Goal: Task Accomplishment & Management: Complete application form

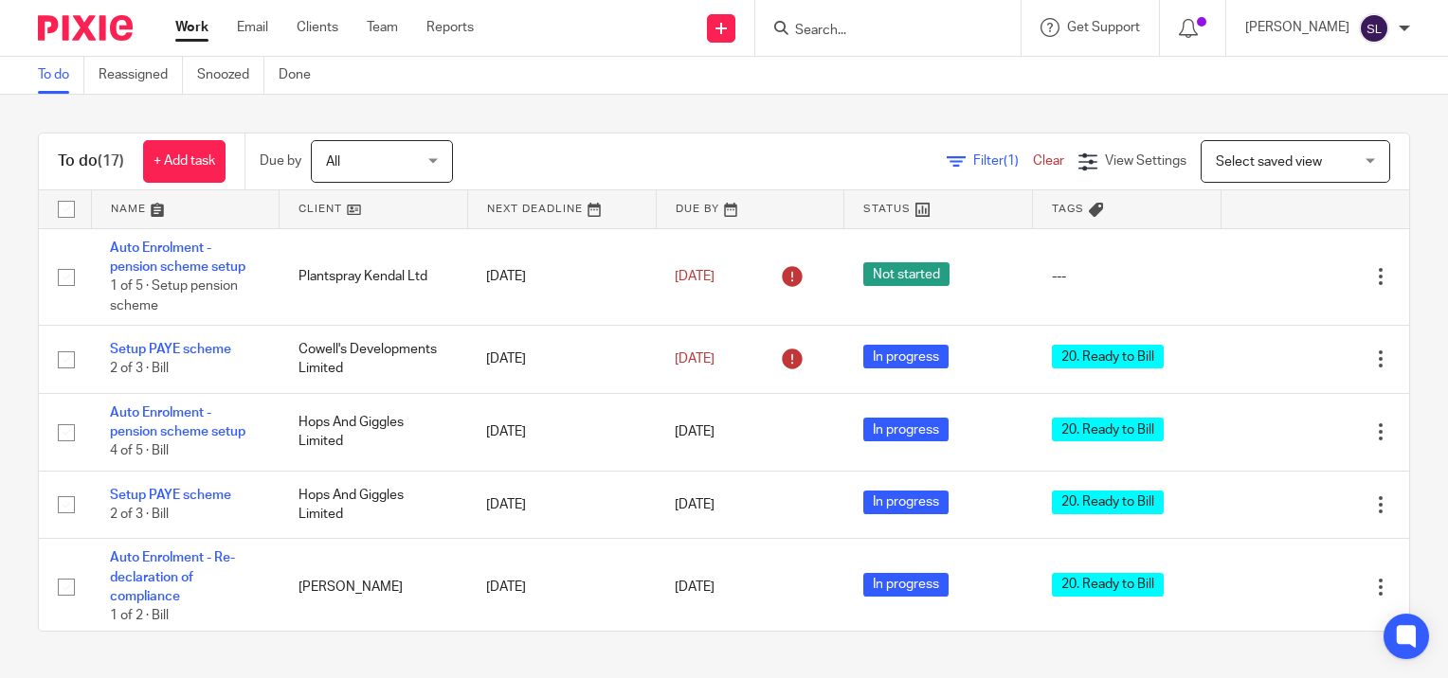
drag, startPoint x: 916, startPoint y: 30, endPoint x: 913, endPoint y: 19, distance: 11.7
click at [913, 19] on form at bounding box center [894, 28] width 202 height 24
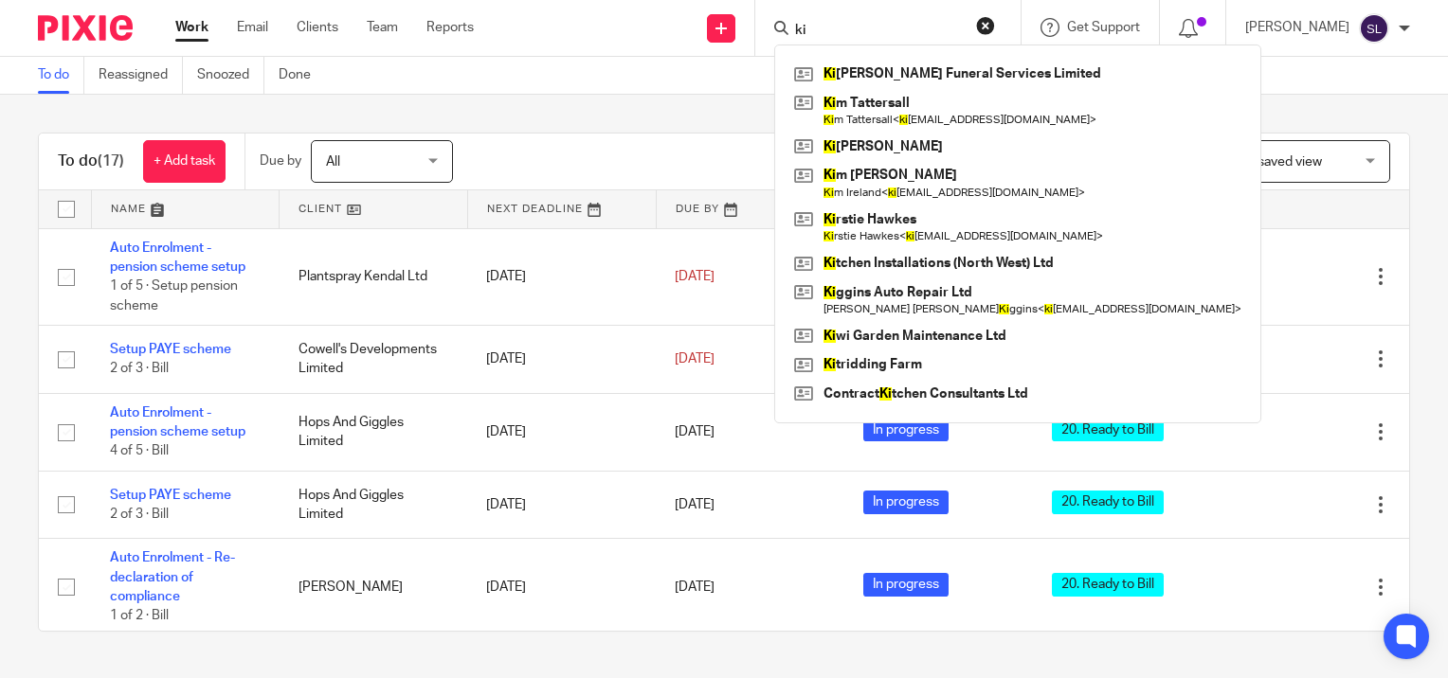
type input "k"
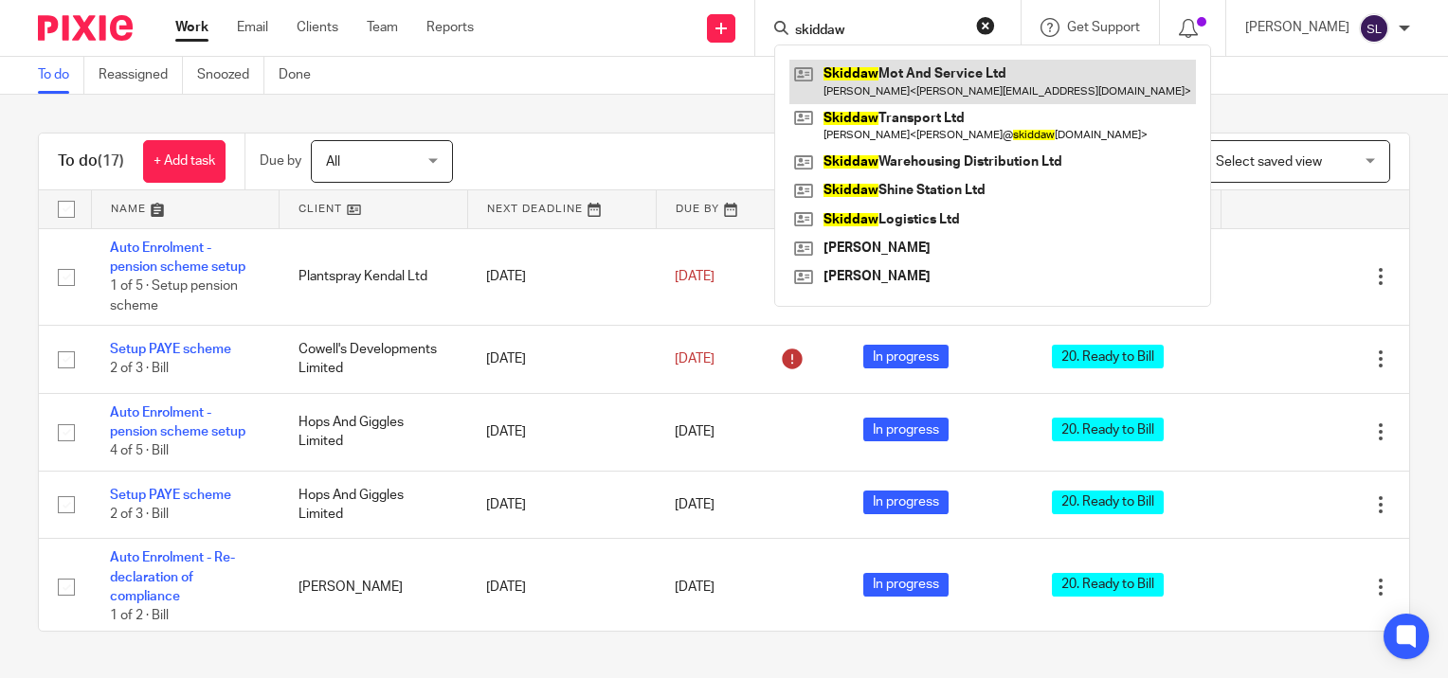
type input "skiddaw"
click at [905, 79] on link at bounding box center [992, 82] width 406 height 44
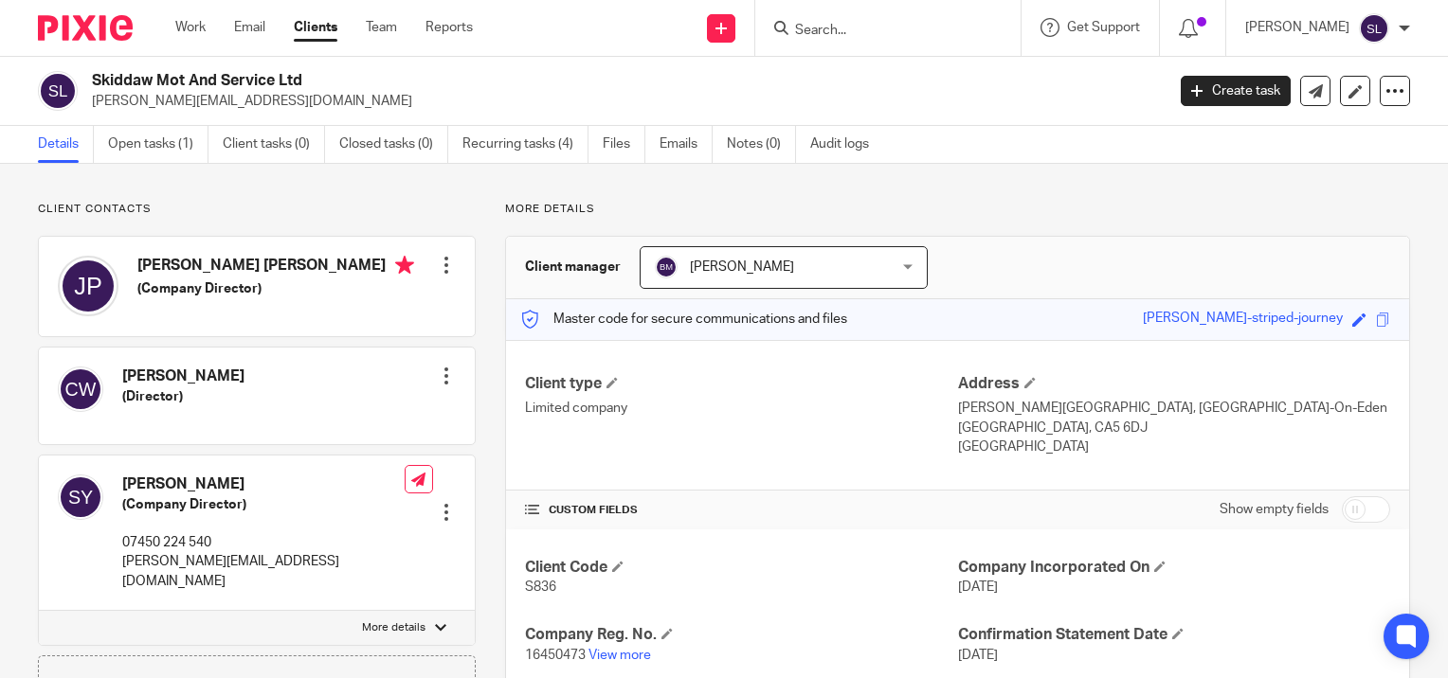
click at [1342, 511] on input "checkbox" at bounding box center [1366, 509] width 48 height 27
checkbox input "true"
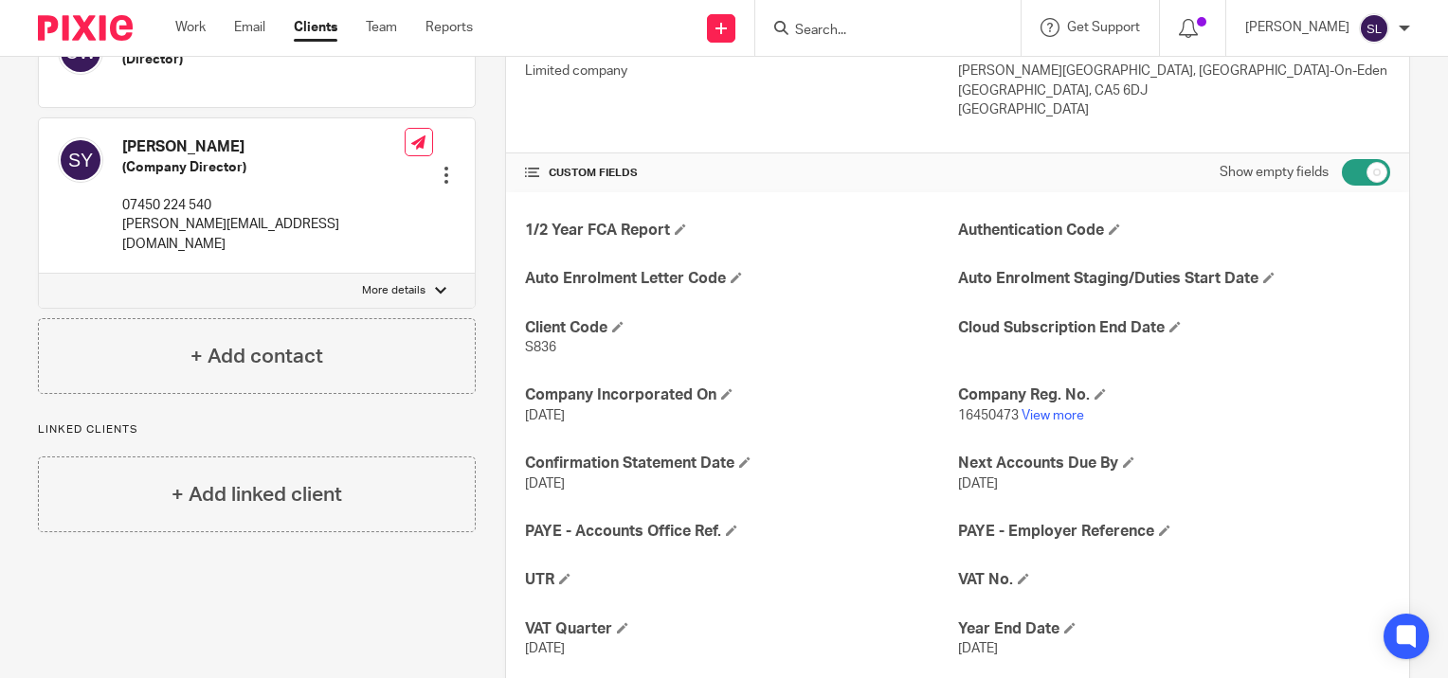
scroll to position [343, 0]
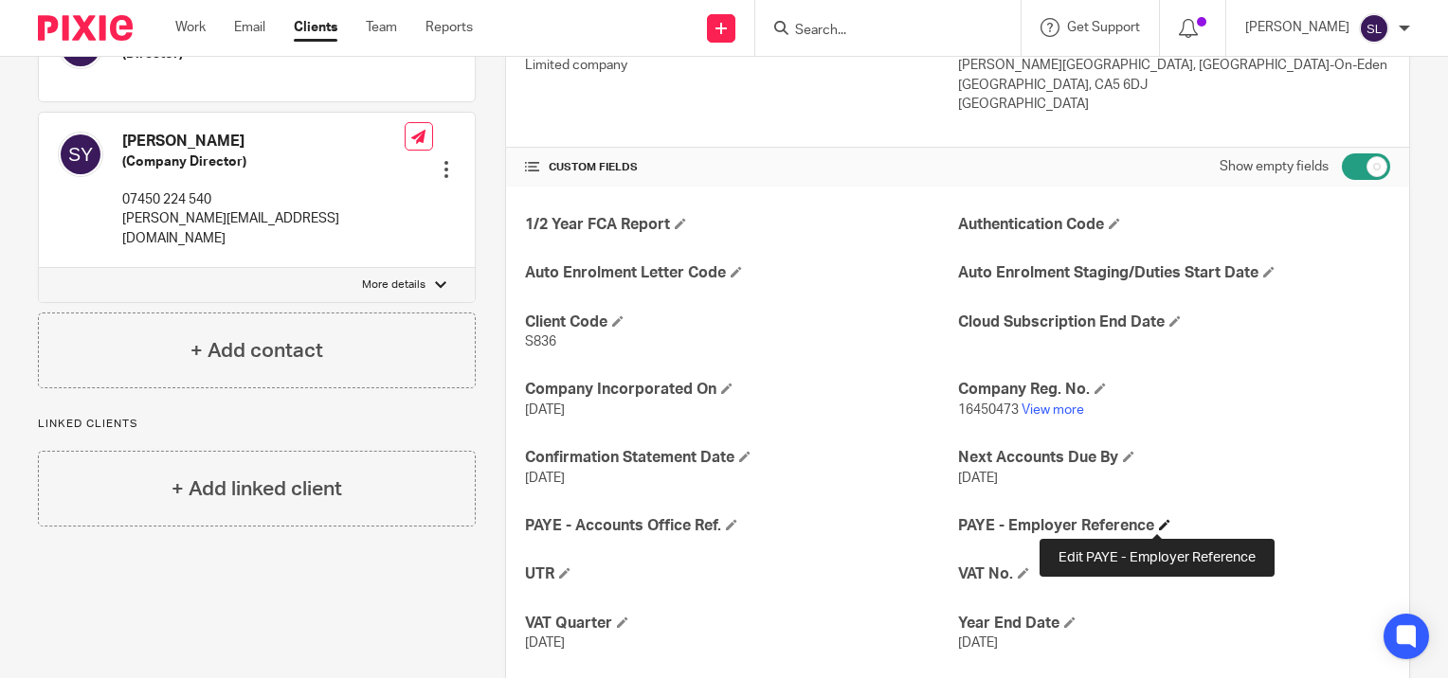
click at [1159, 520] on span at bounding box center [1164, 524] width 11 height 11
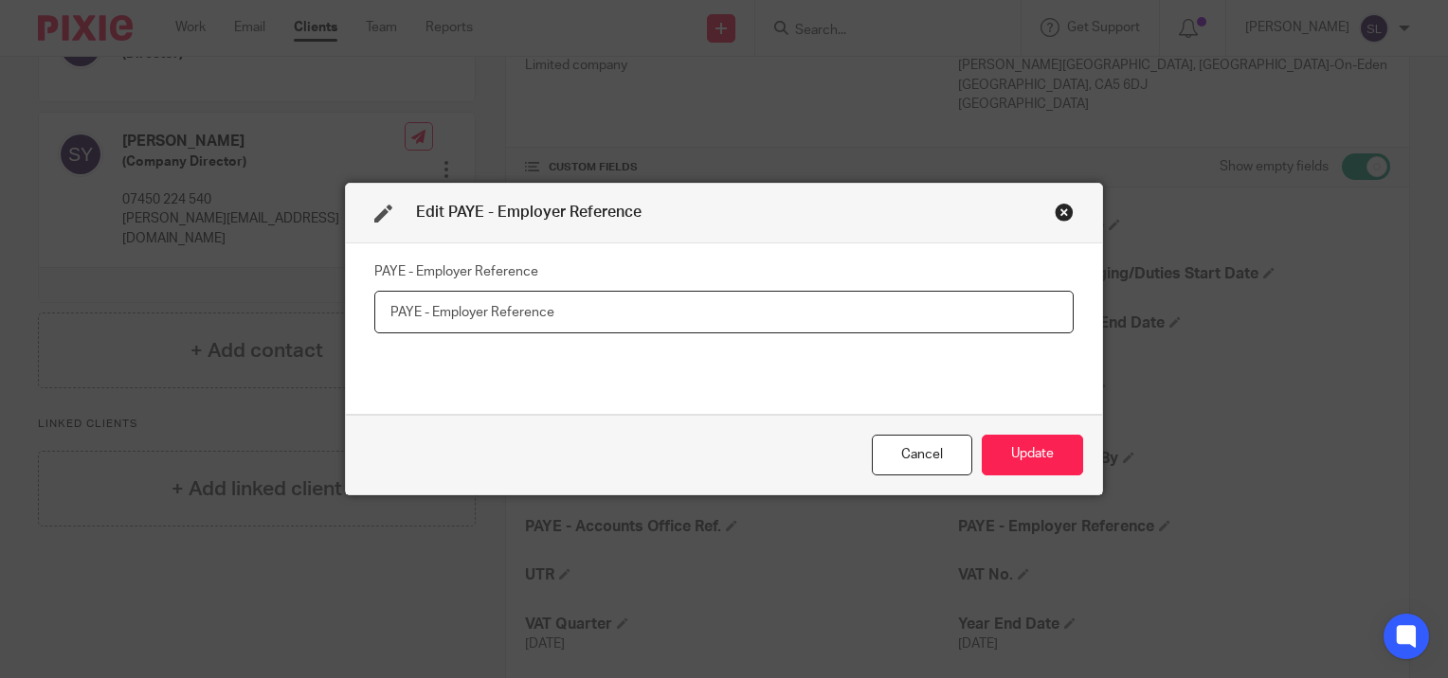
paste input "120/XE97546"
type input "120/XE97546"
click at [1045, 456] on button "Update" at bounding box center [1032, 455] width 101 height 41
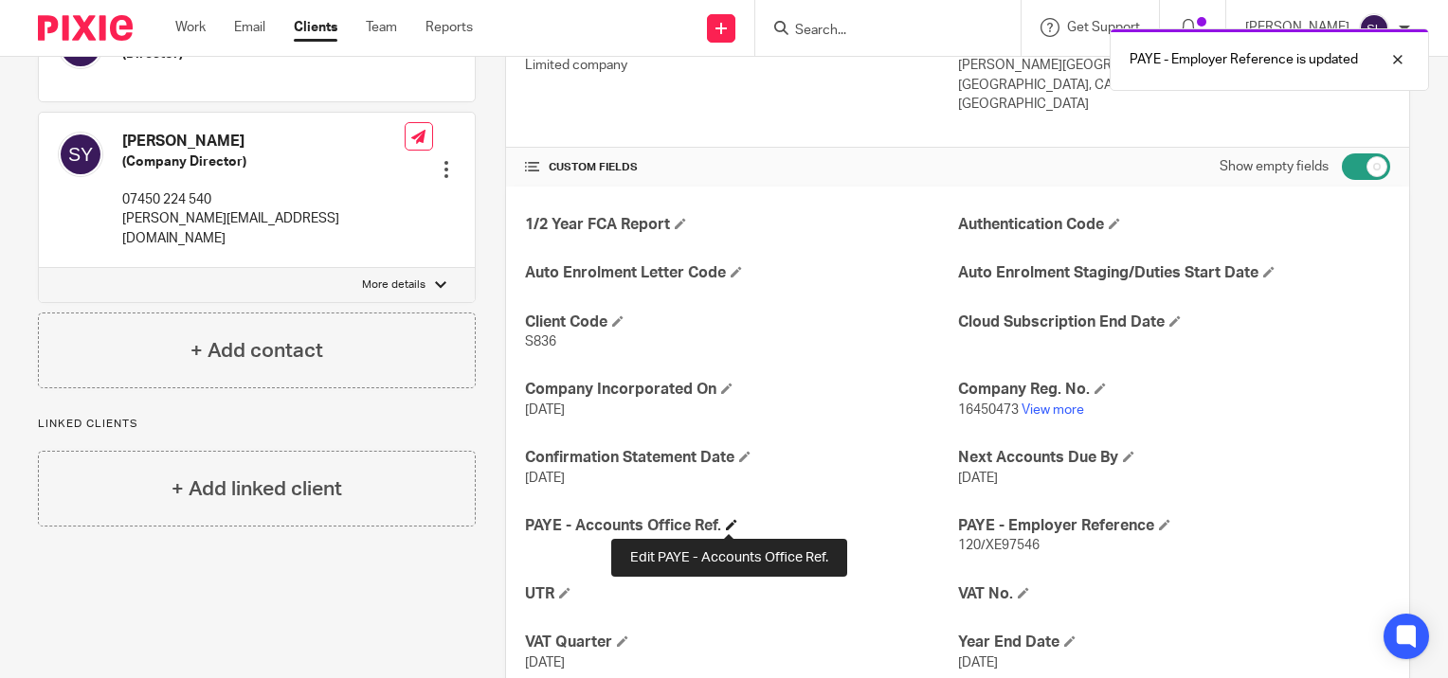
click at [729, 520] on span at bounding box center [731, 524] width 11 height 11
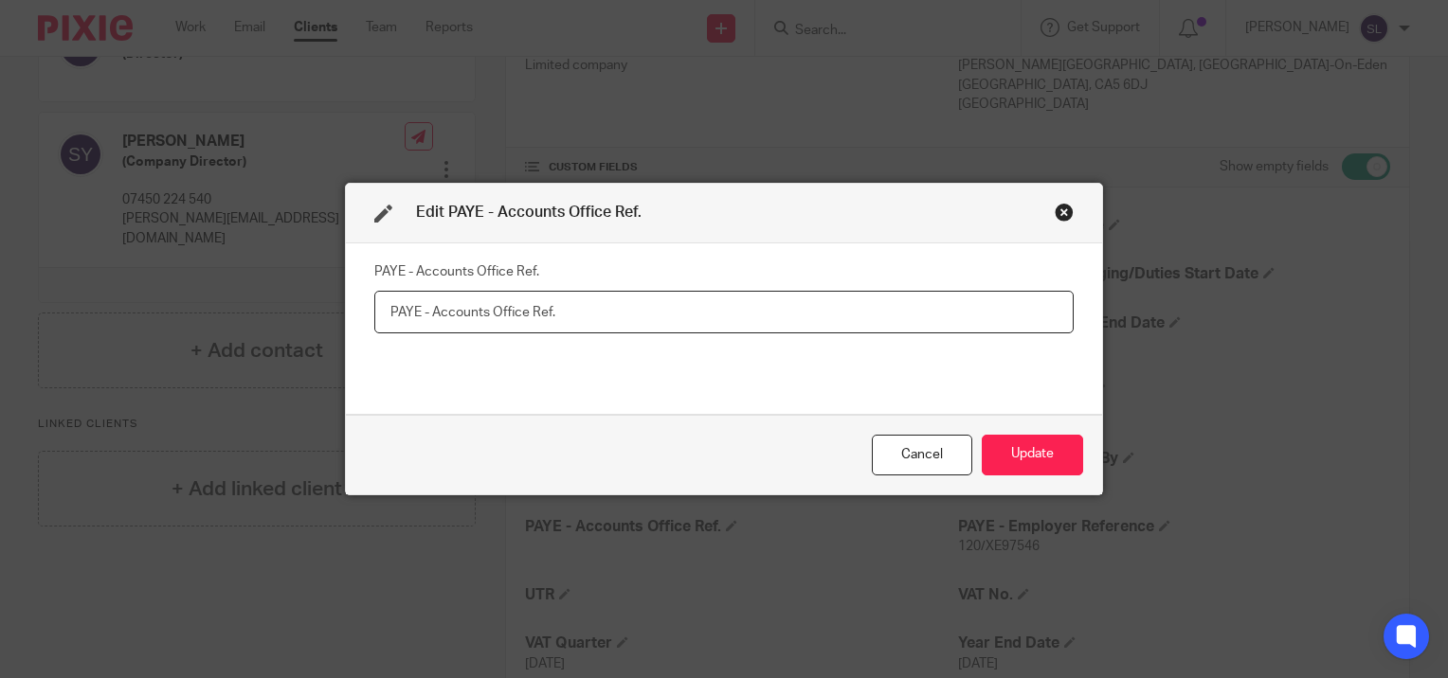
paste input "120PH03525818"
type input "120PH03525818"
click at [1003, 456] on button "Update" at bounding box center [1032, 455] width 101 height 41
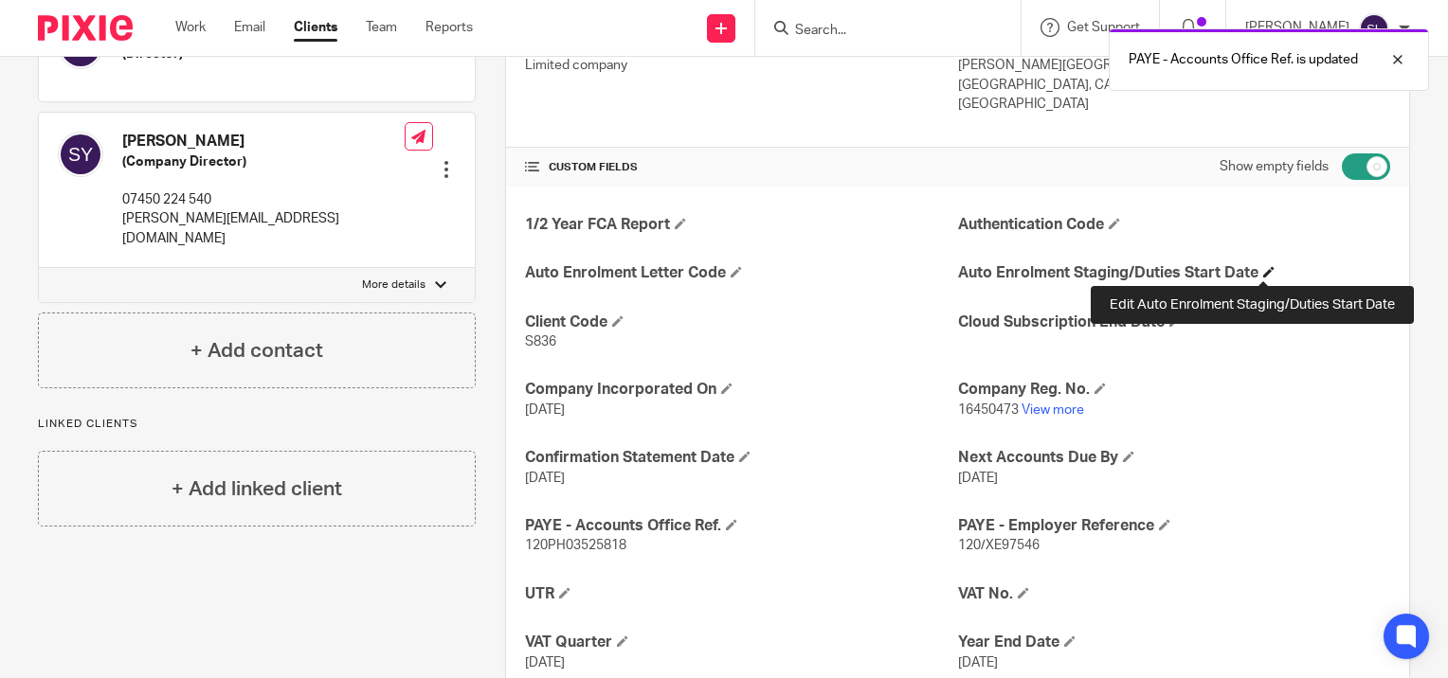
click at [1264, 267] on span at bounding box center [1268, 271] width 11 height 11
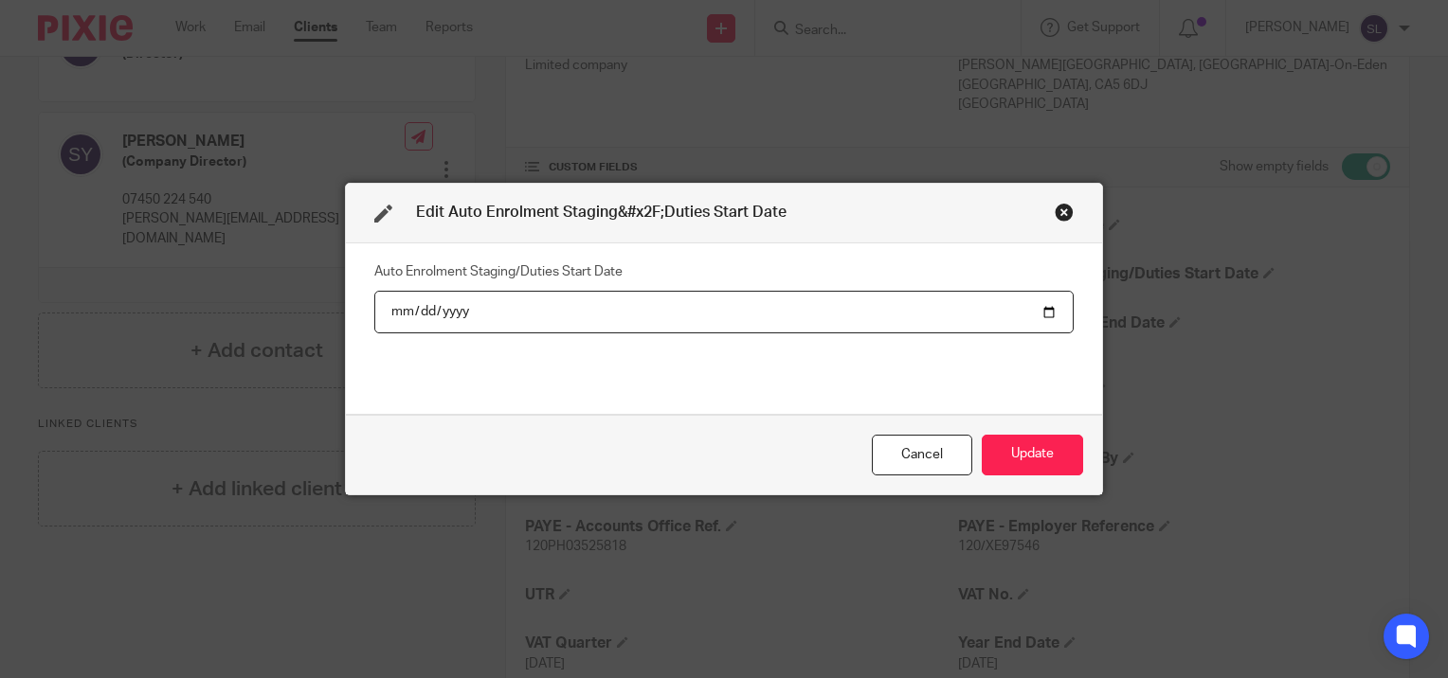
type input "29024-07-28"
type input "2025-07-28"
click at [1031, 458] on button "Update" at bounding box center [1032, 455] width 101 height 41
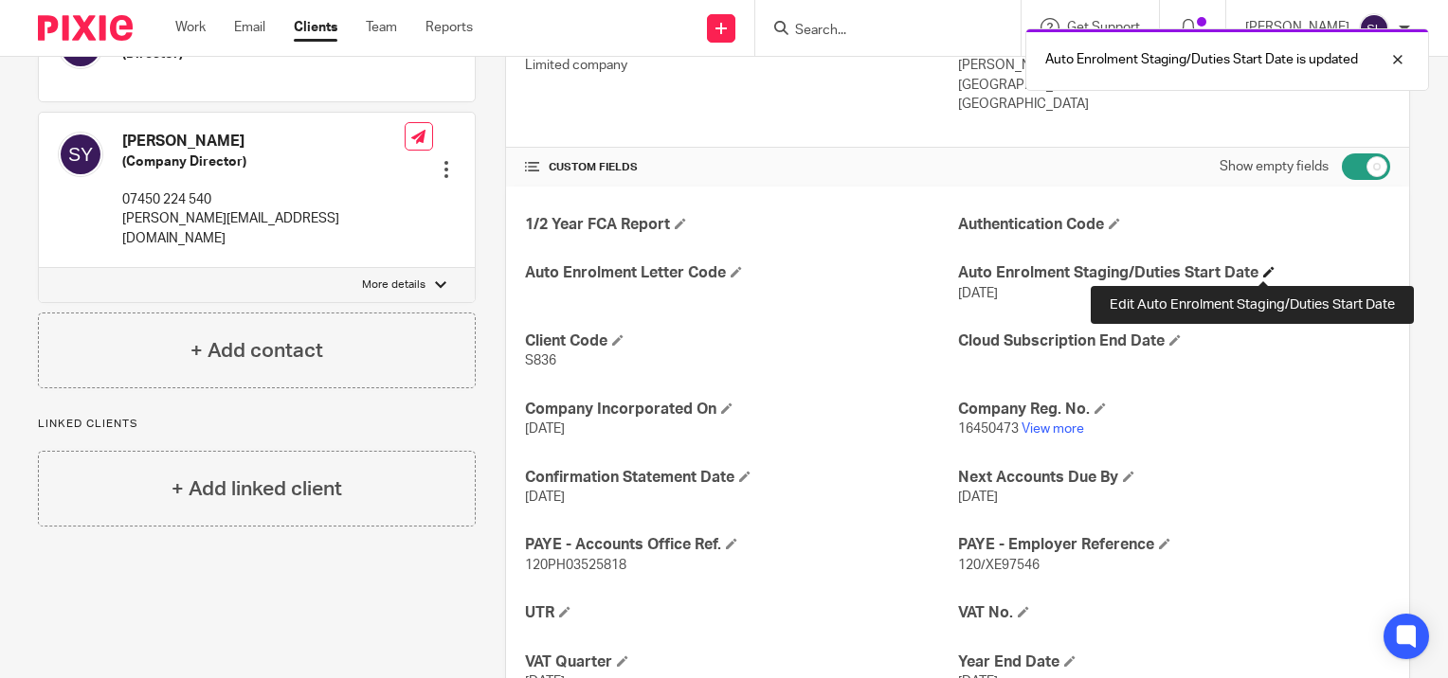
click at [1263, 270] on span at bounding box center [1268, 271] width 11 height 11
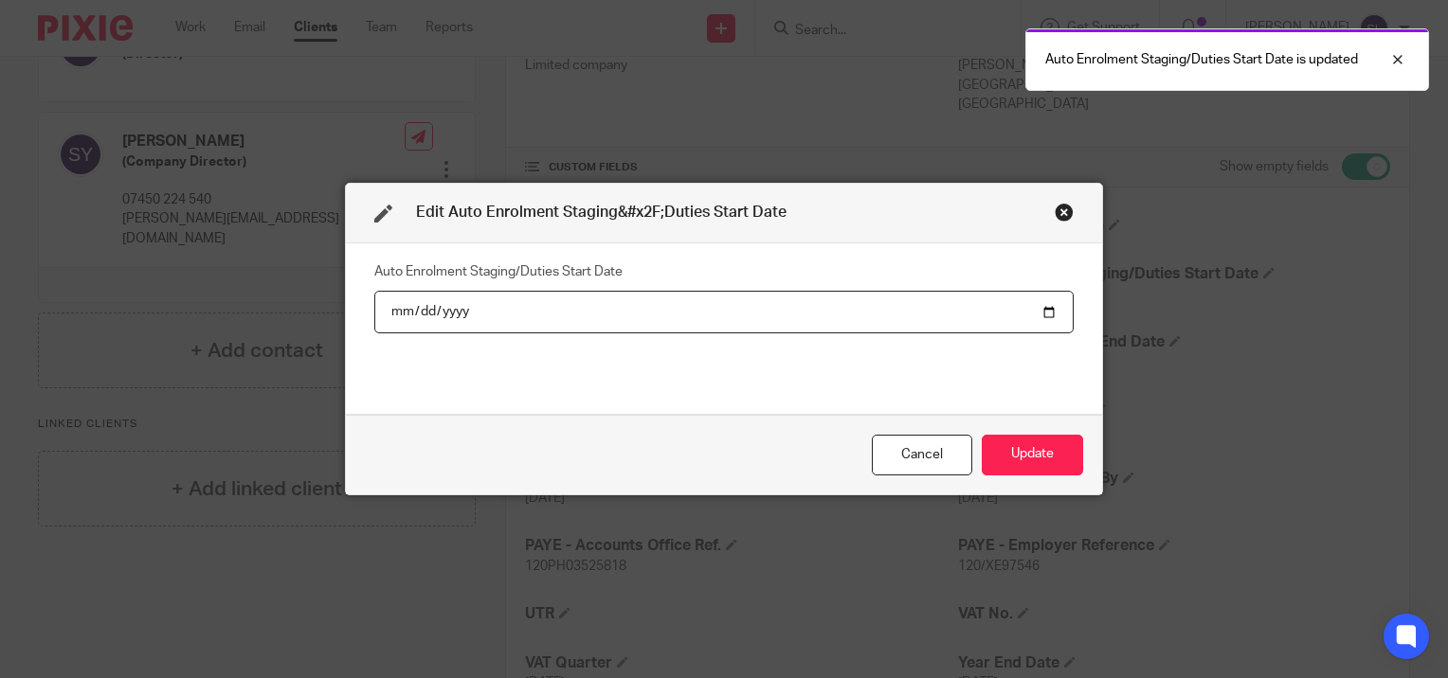
type input "2025-07-29"
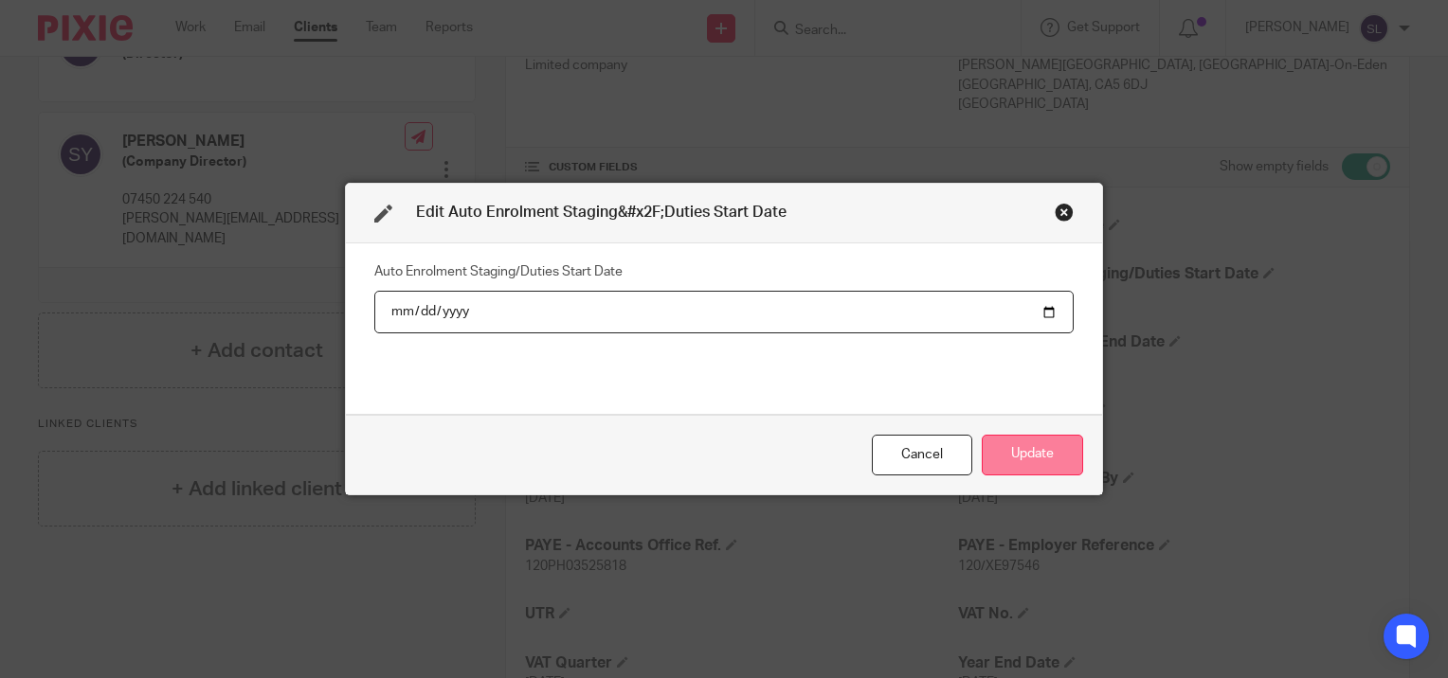
click at [1023, 441] on button "Update" at bounding box center [1032, 455] width 101 height 41
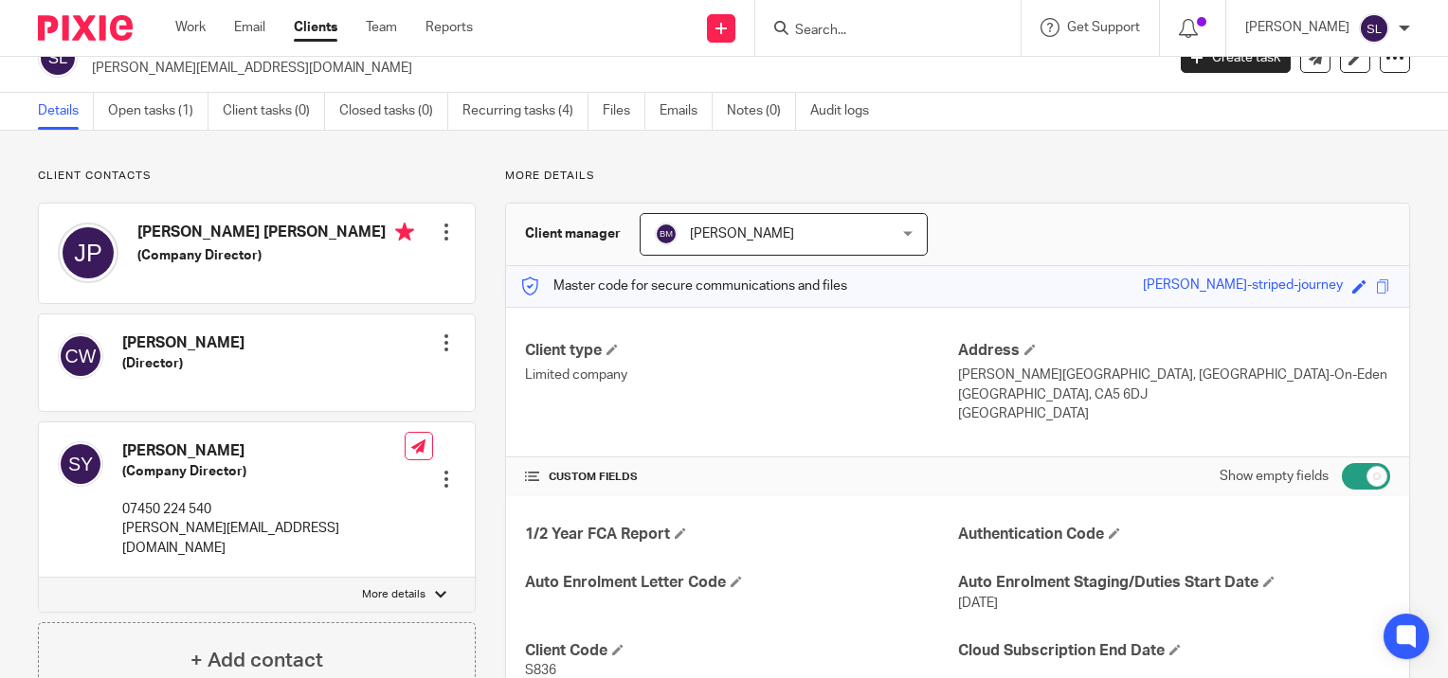
scroll to position [0, 0]
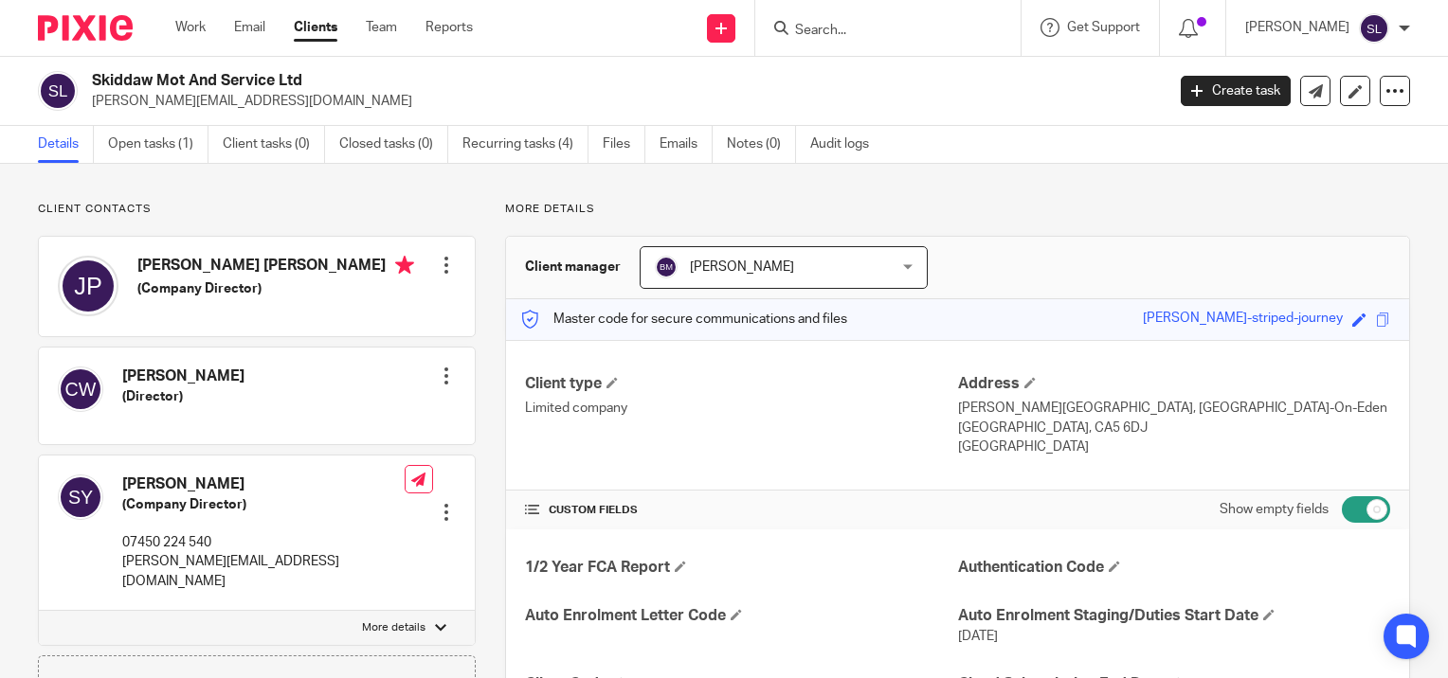
click at [917, 49] on div at bounding box center [887, 28] width 265 height 56
click at [527, 143] on link "Recurring tasks (4)" at bounding box center [525, 144] width 126 height 37
click at [481, 140] on link "Recurring tasks (4)" at bounding box center [525, 144] width 126 height 37
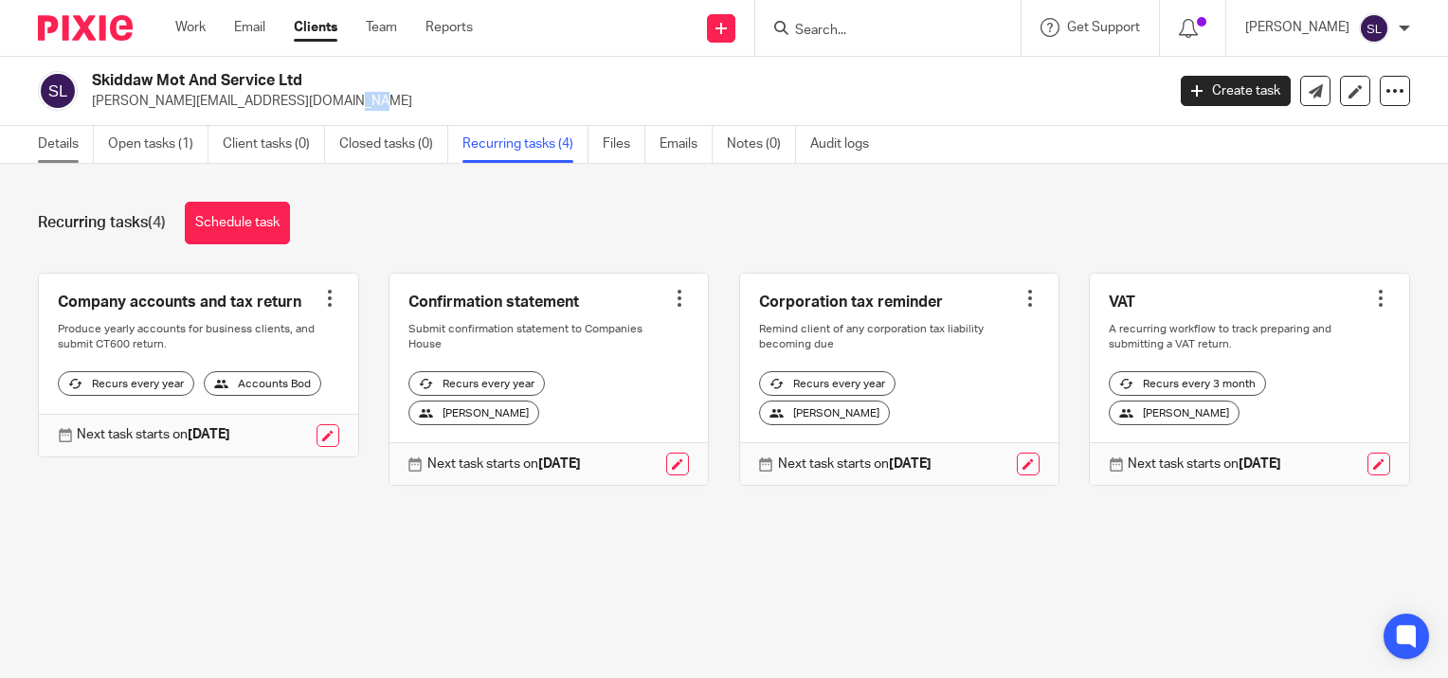
click at [65, 146] on link "Details" at bounding box center [66, 144] width 56 height 37
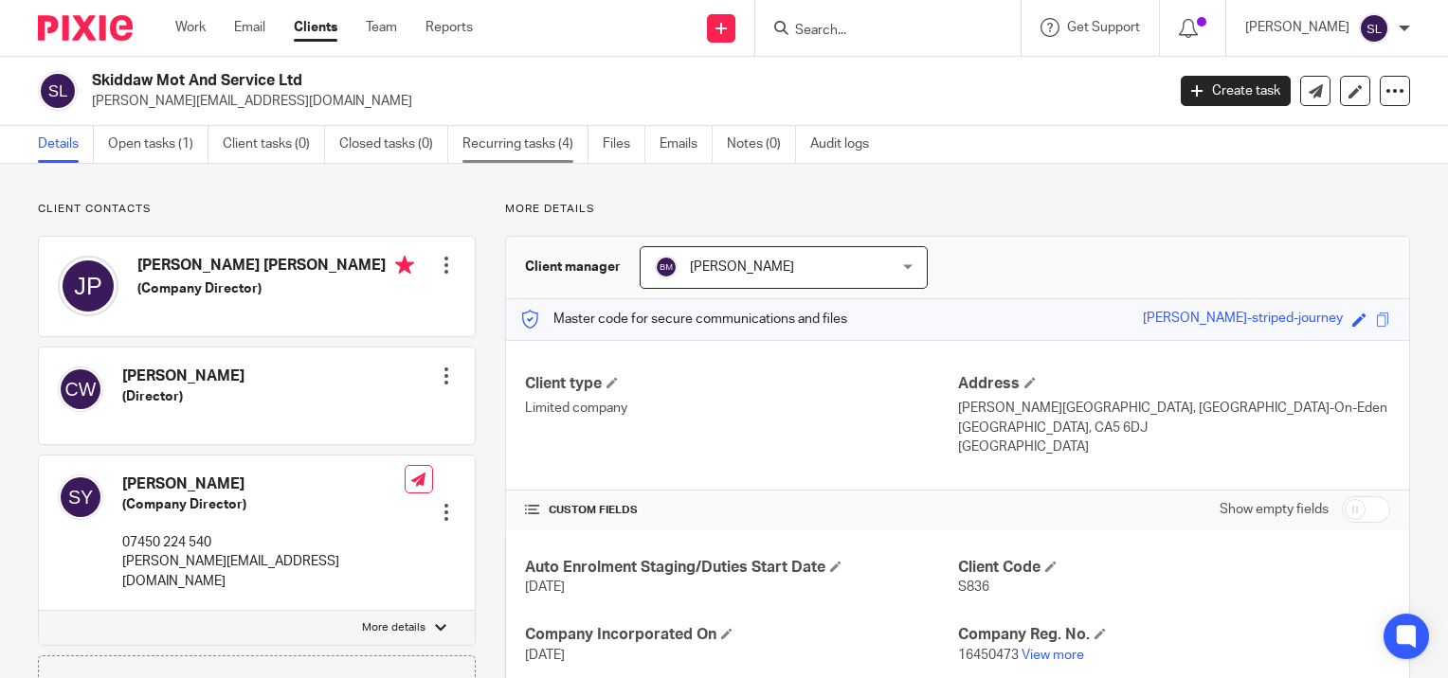
click at [493, 145] on link "Recurring tasks (4)" at bounding box center [525, 144] width 126 height 37
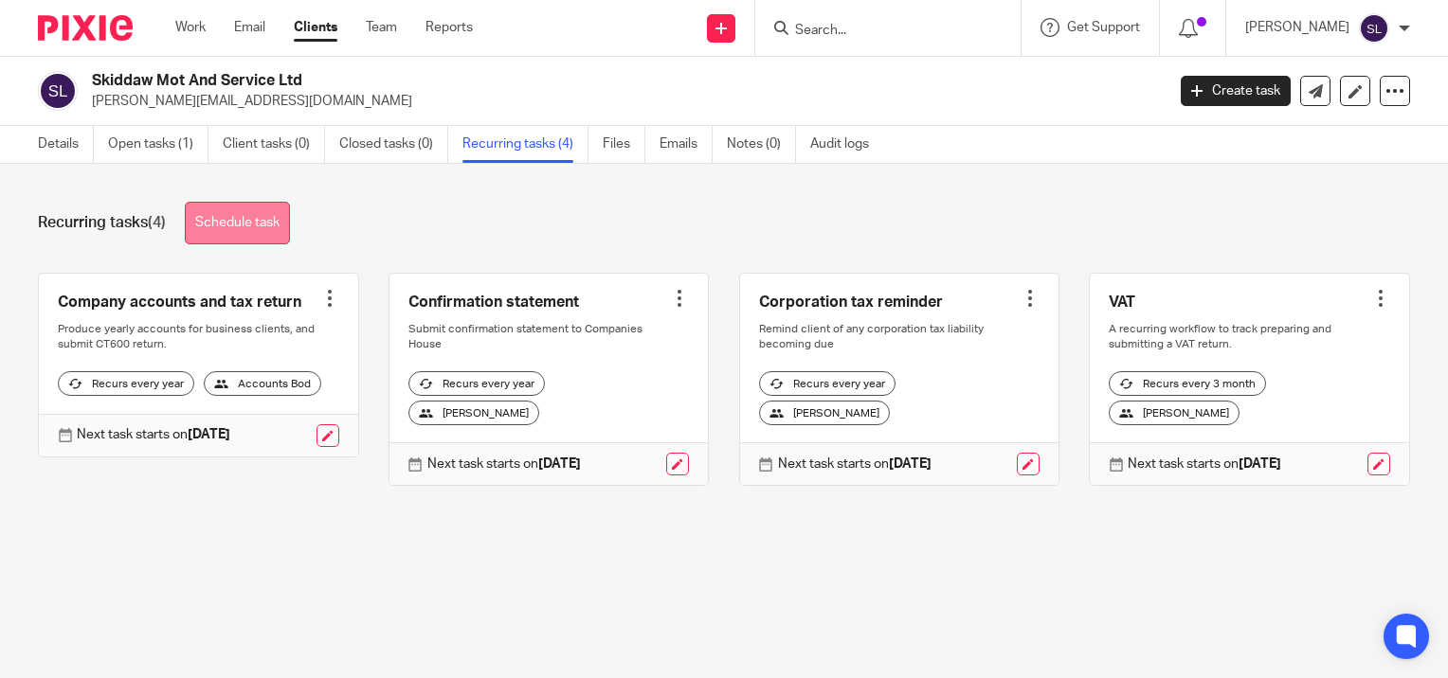
click at [244, 214] on link "Schedule task" at bounding box center [237, 223] width 105 height 43
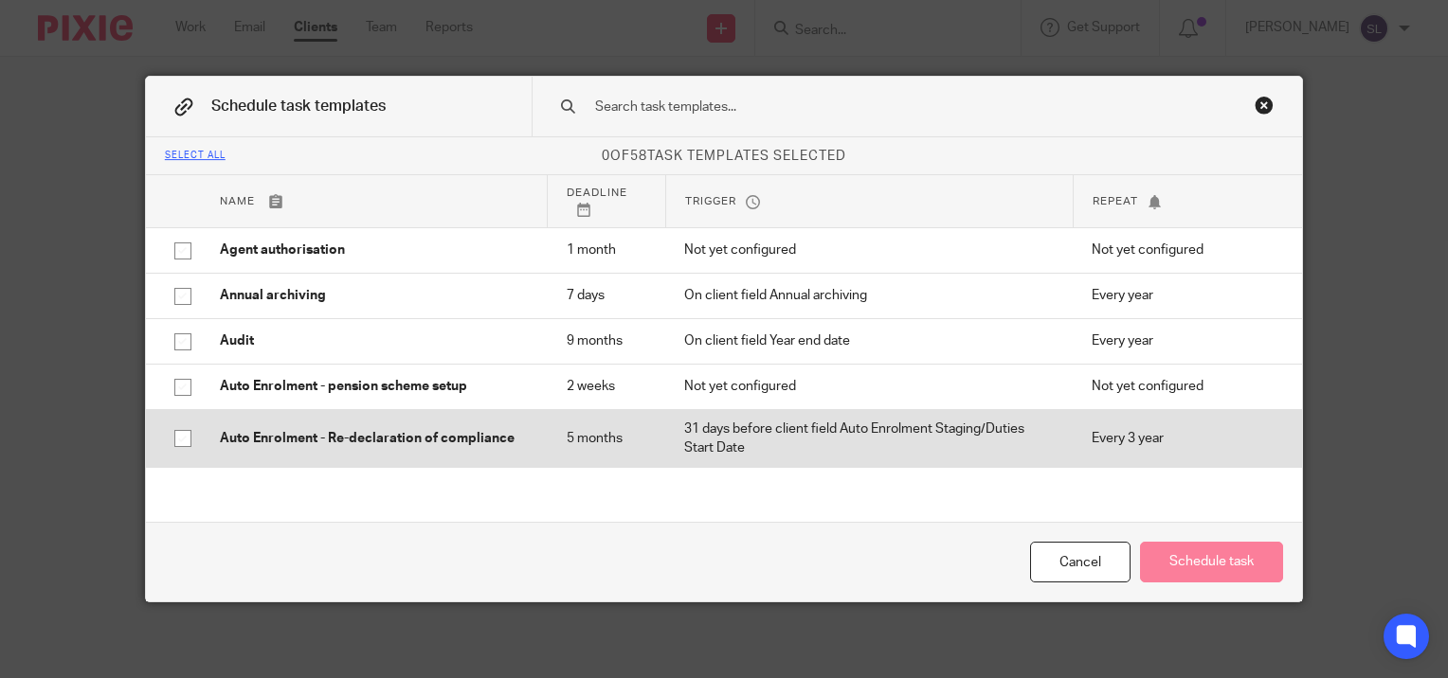
click at [178, 437] on input "checkbox" at bounding box center [183, 439] width 36 height 36
checkbox input "true"
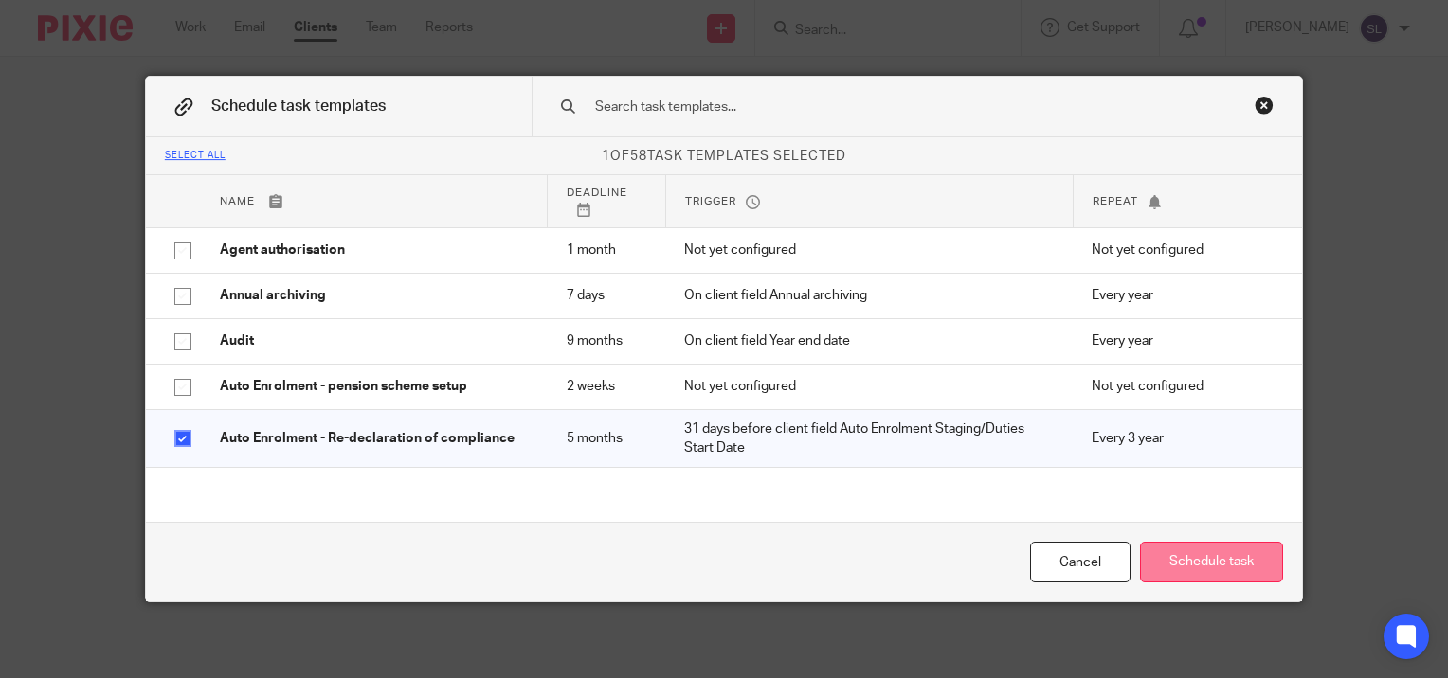
click at [1205, 561] on button "Schedule task" at bounding box center [1211, 562] width 143 height 41
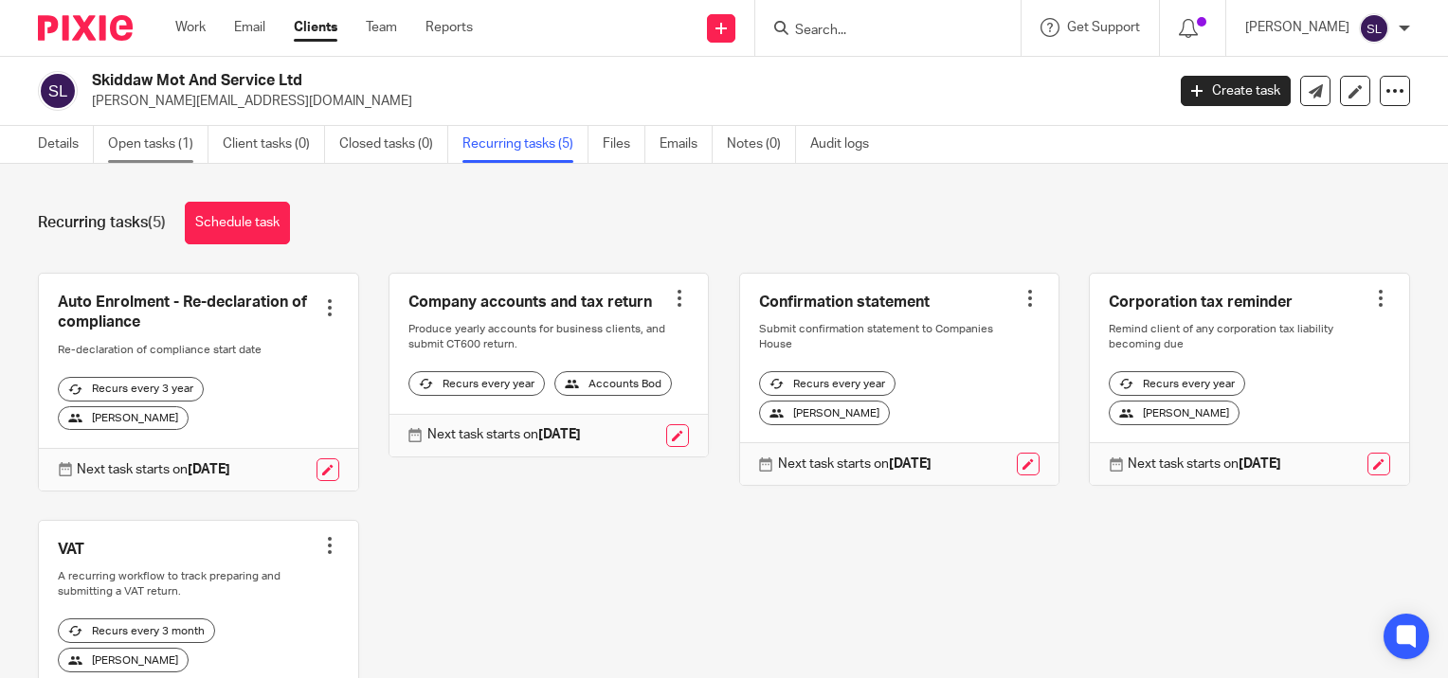
click at [155, 143] on link "Open tasks (1)" at bounding box center [158, 144] width 100 height 37
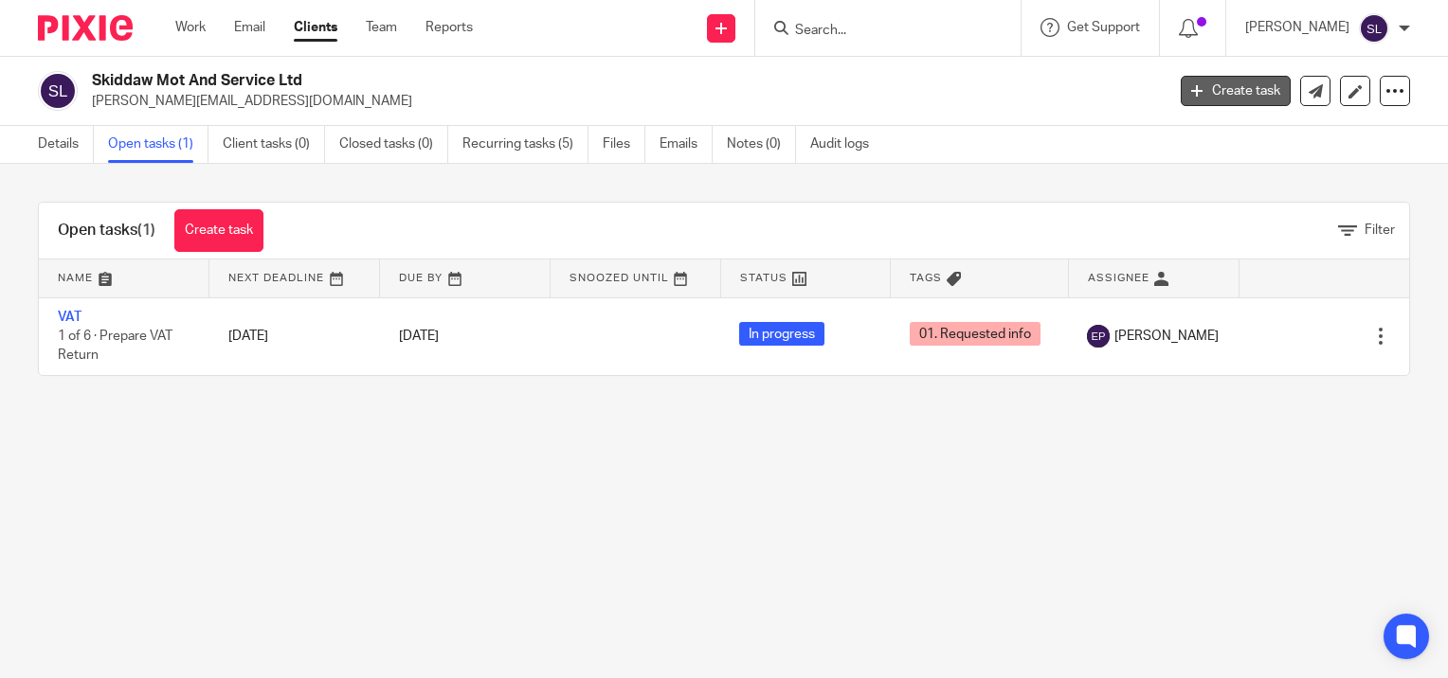
click at [1216, 81] on link "Create task" at bounding box center [1235, 91] width 110 height 30
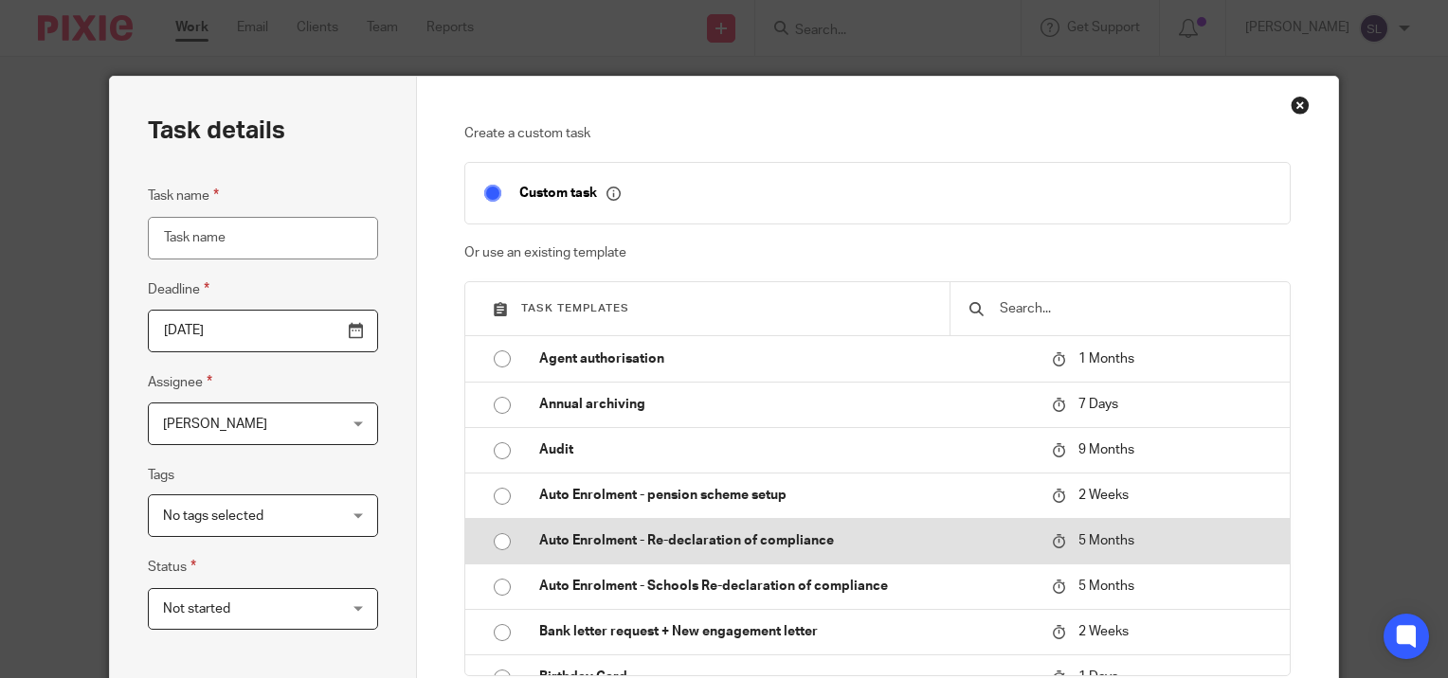
click at [637, 542] on p "Auto Enrolment - Re-declaration of compliance" at bounding box center [786, 540] width 494 height 19
type input "2026-02-15"
type input "Auto Enrolment - Re-declaration of compliance"
checkbox input "false"
radio input "true"
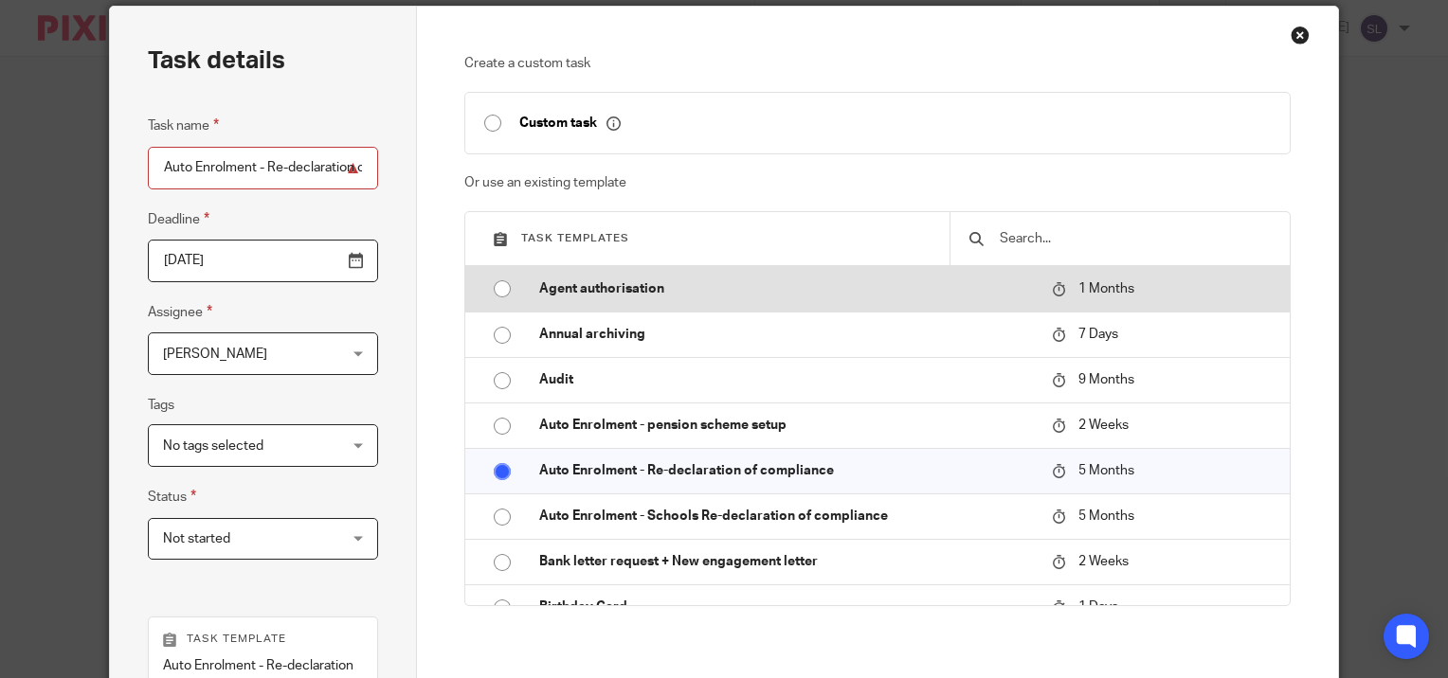
scroll to position [63, 0]
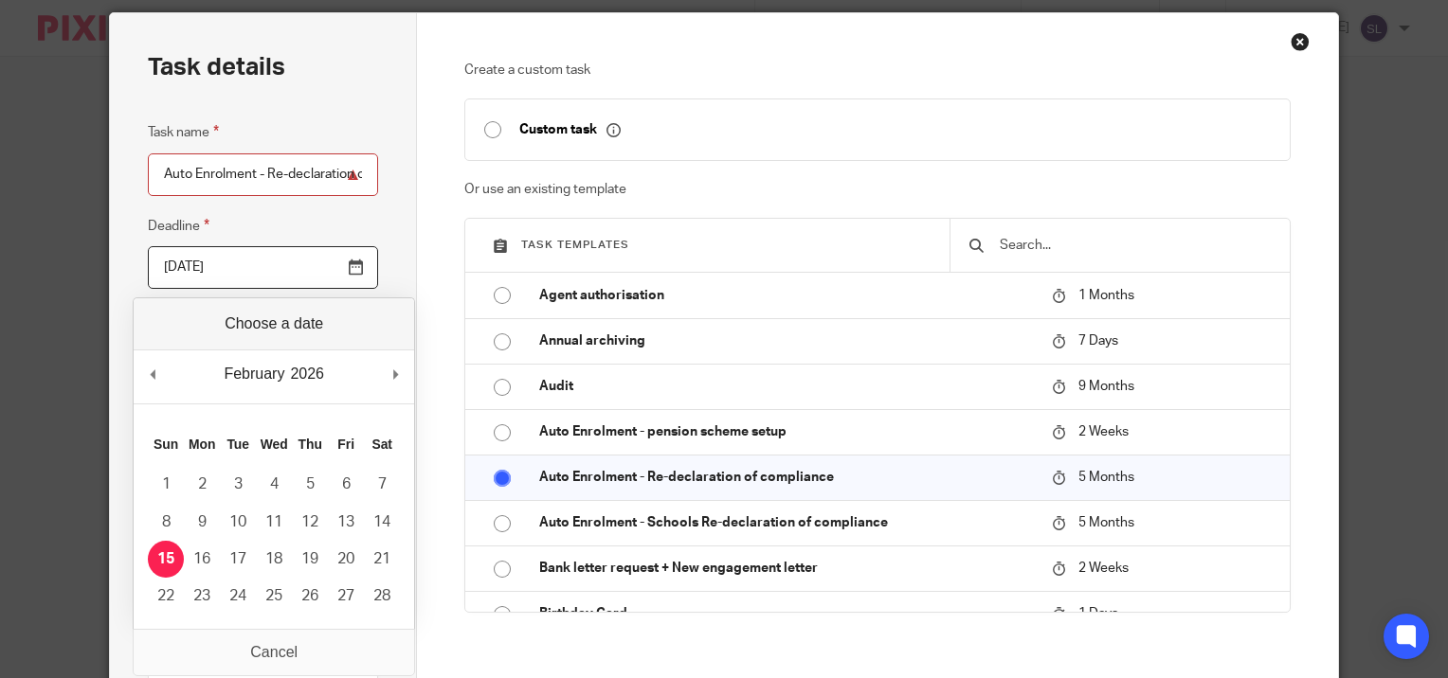
click at [354, 269] on input "2026-02-15" at bounding box center [263, 267] width 230 height 43
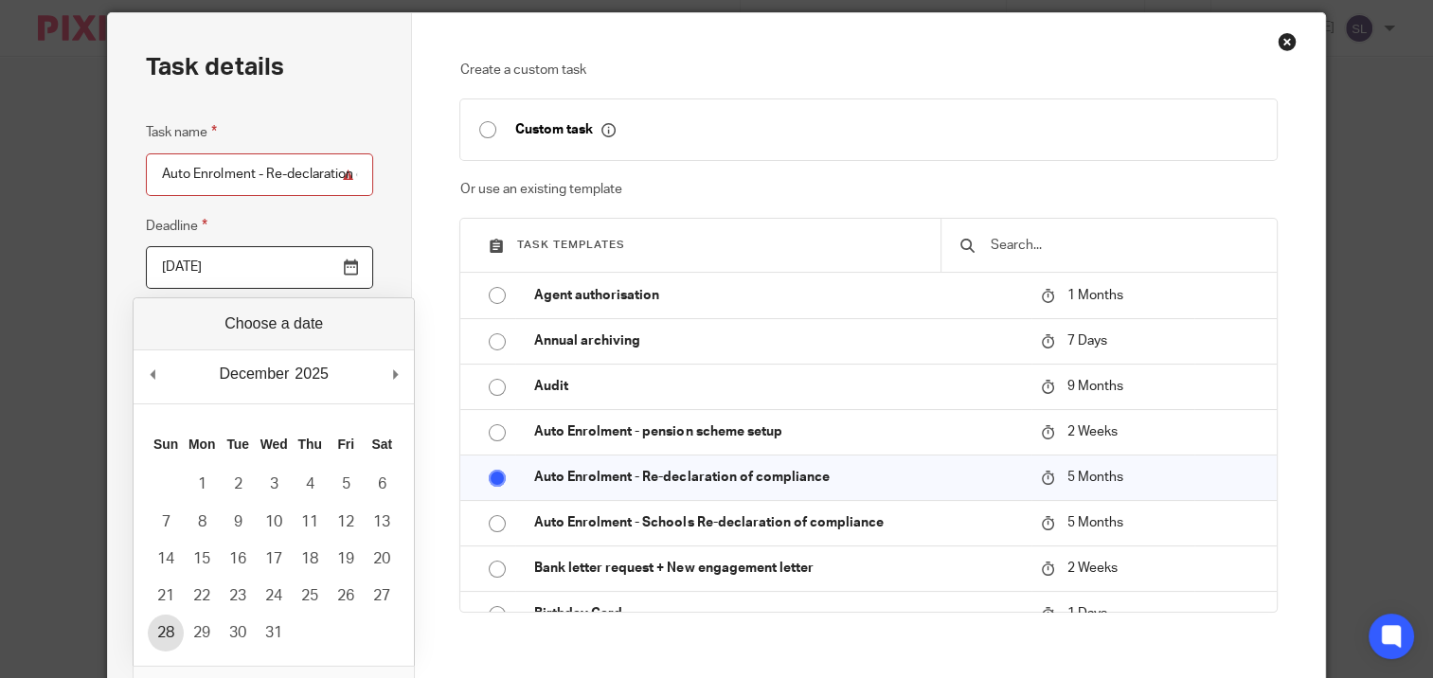
type input "2025-12-28"
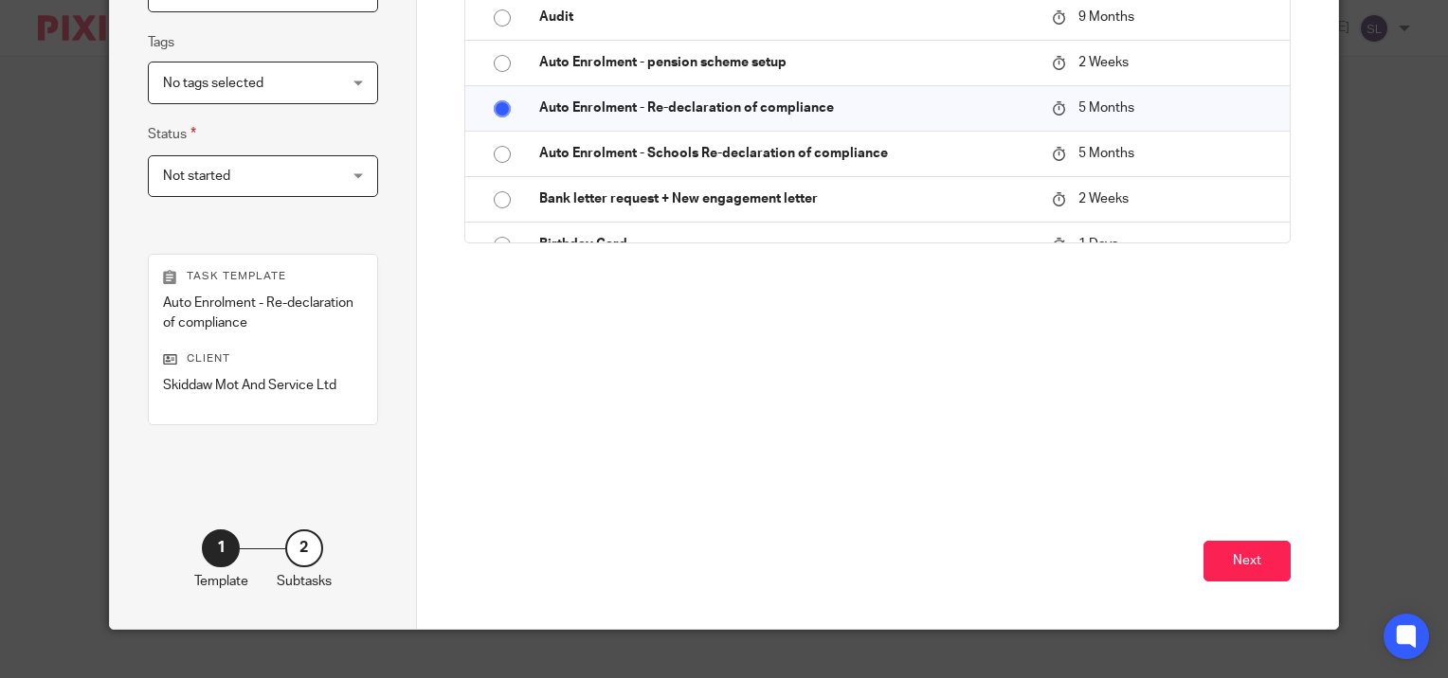
scroll to position [440, 0]
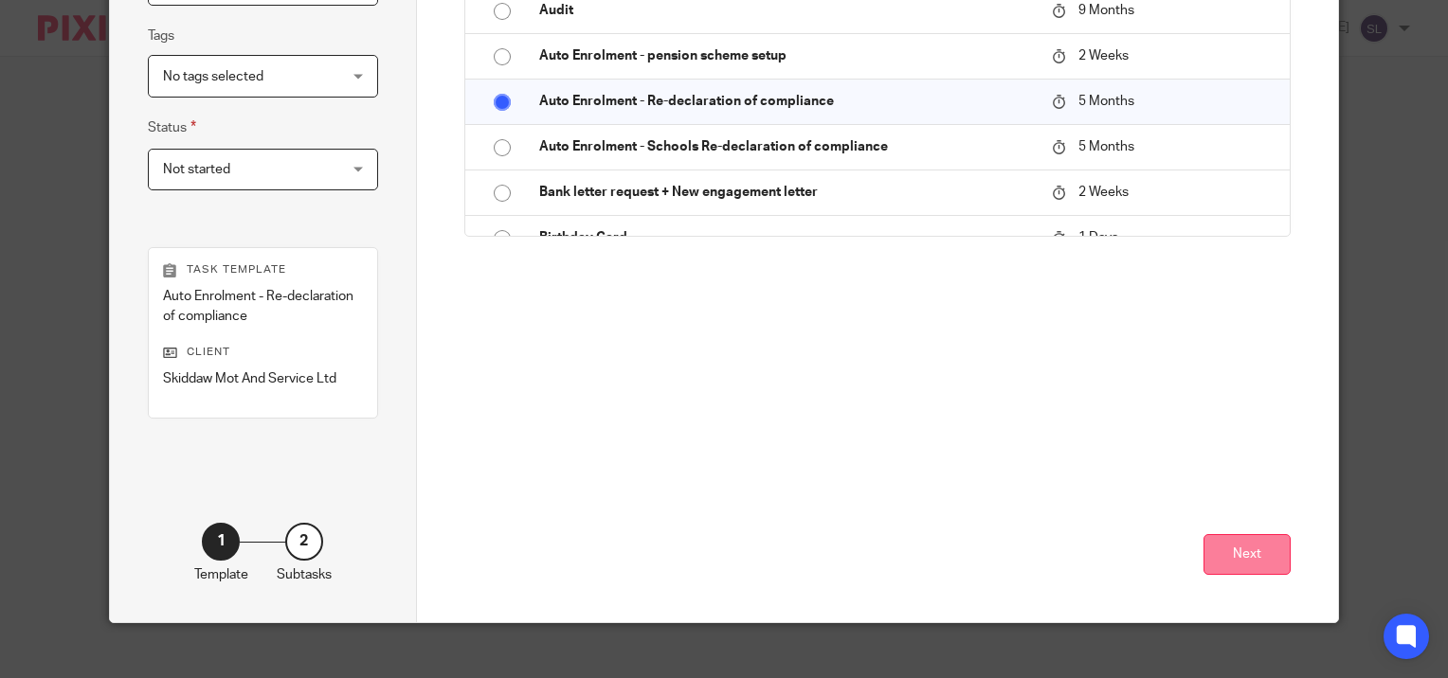
click at [1256, 549] on button "Next" at bounding box center [1246, 554] width 87 height 41
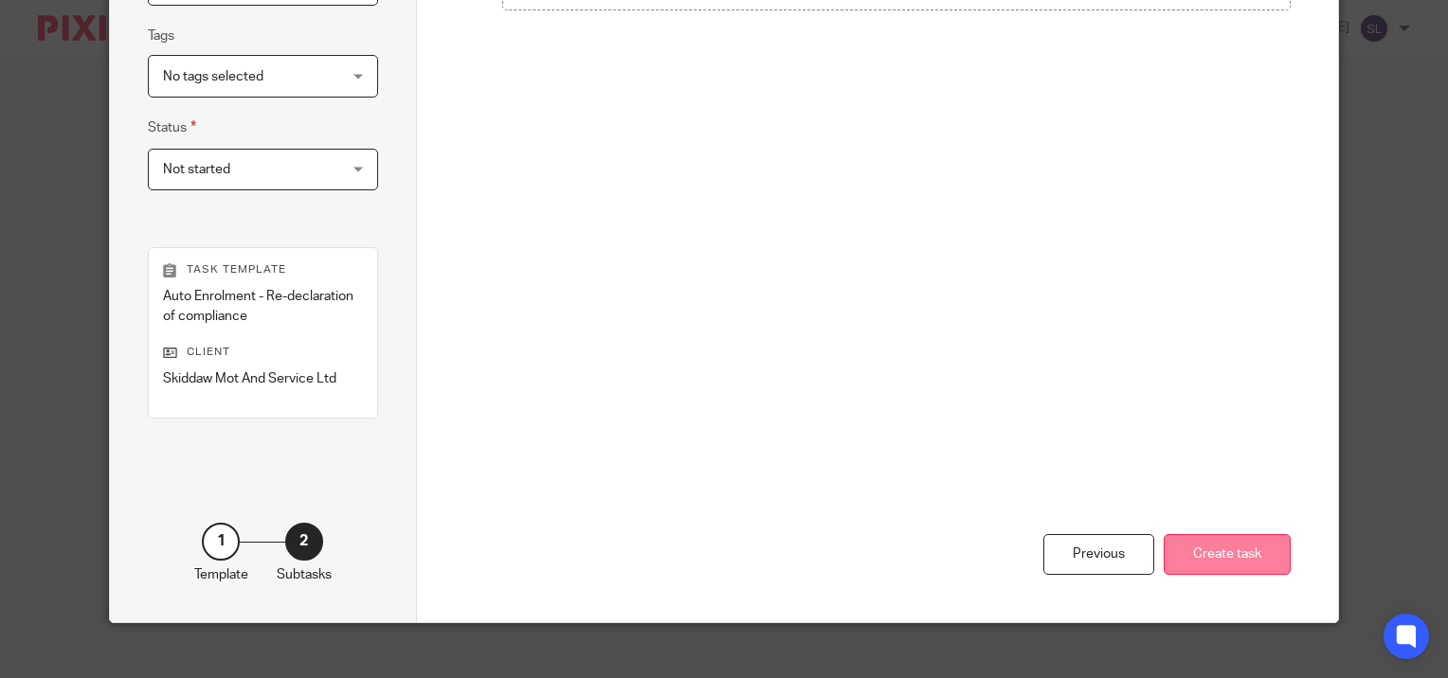
click at [1232, 549] on button "Create task" at bounding box center [1226, 554] width 127 height 41
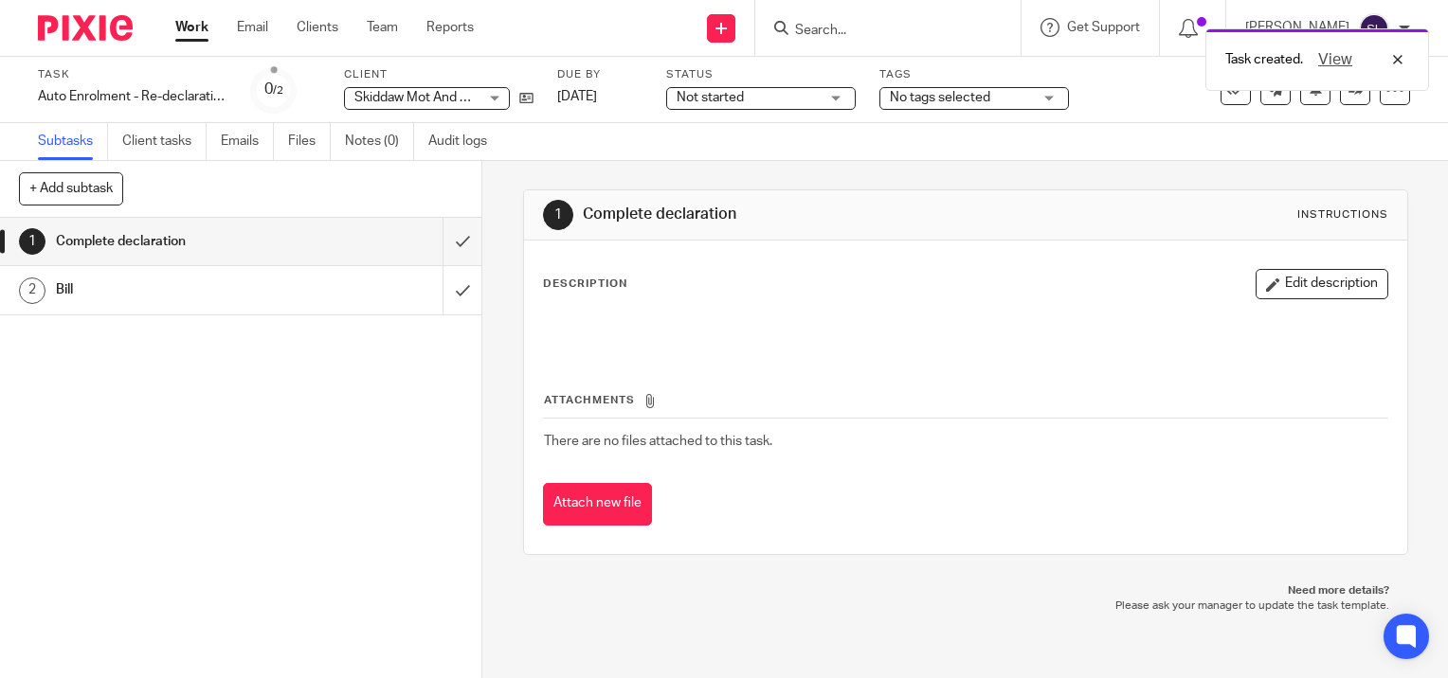
click at [194, 31] on link "Work" at bounding box center [191, 27] width 33 height 19
